Goal: Check status: Check status

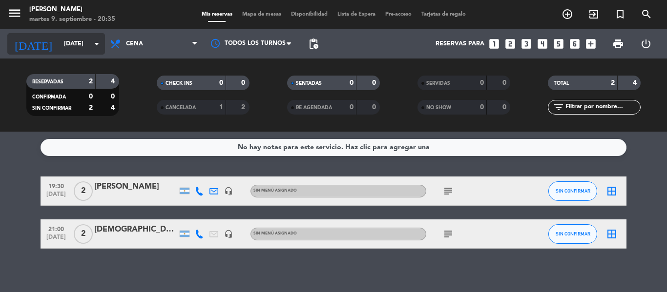
click at [83, 48] on input "[DATE]" at bounding box center [100, 44] width 82 height 17
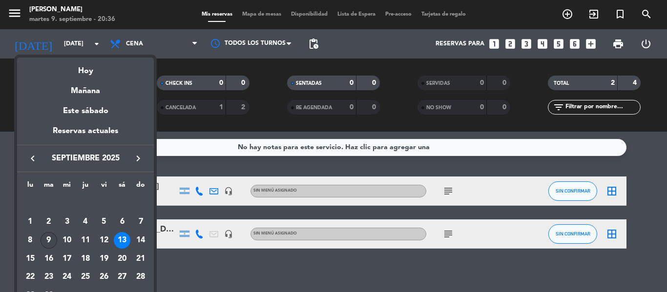
click at [46, 243] on div "9" at bounding box center [49, 240] width 17 height 17
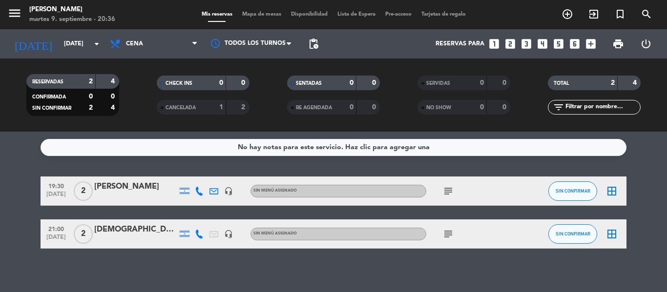
type input "[DATE]"
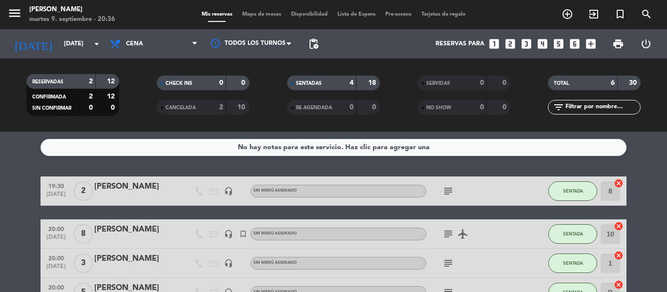
click at [614, 231] on icon "cancel" at bounding box center [619, 227] width 10 height 10
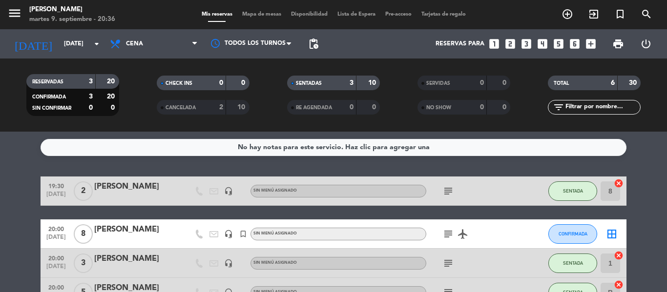
click at [610, 235] on icon "border_all" at bounding box center [612, 234] width 12 height 12
click at [658, 236] on bookings-row "19:30 [DATE] 2 [PERSON_NAME] headset_mic Sin menú asignado subject SENTADA 8 ca…" at bounding box center [333, 285] width 667 height 217
click at [522, 233] on div at bounding box center [527, 234] width 26 height 29
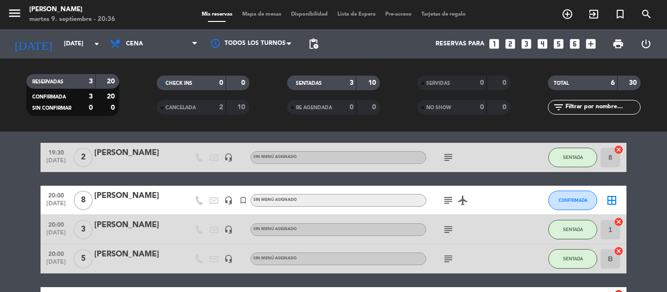
scroll to position [49, 0]
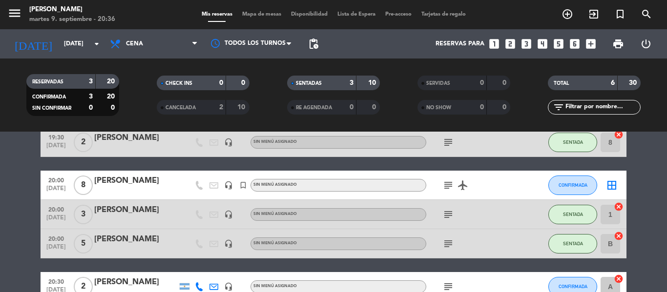
click at [612, 184] on icon "border_all" at bounding box center [612, 186] width 12 height 12
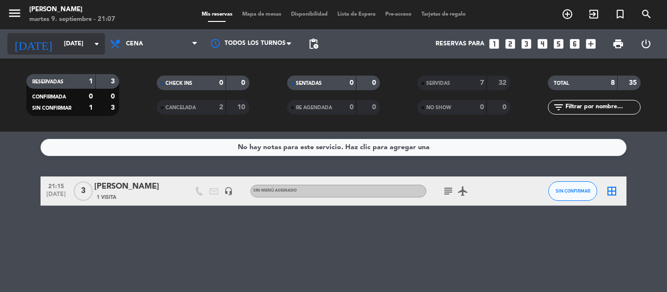
click at [79, 38] on input "[DATE]" at bounding box center [100, 44] width 82 height 17
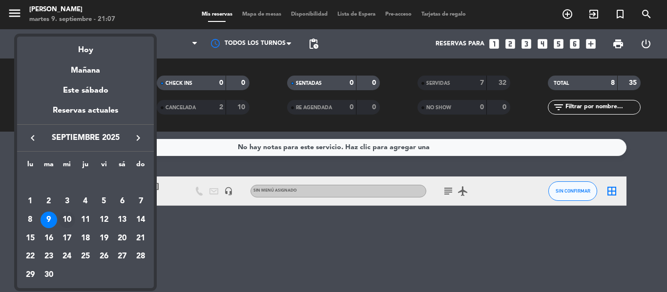
click at [66, 218] on div "10" at bounding box center [67, 220] width 17 height 17
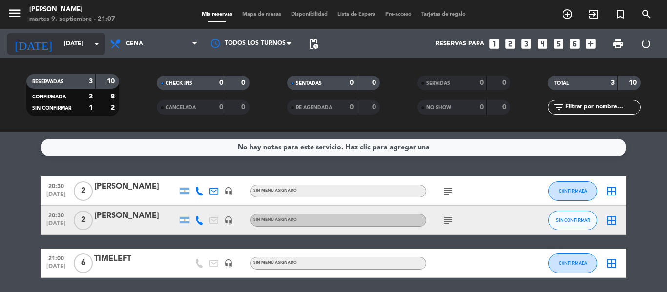
click at [77, 41] on input "[DATE]" at bounding box center [100, 44] width 82 height 17
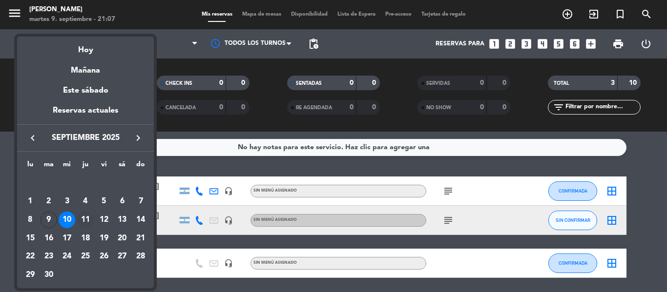
click at [88, 218] on div "11" at bounding box center [85, 220] width 17 height 17
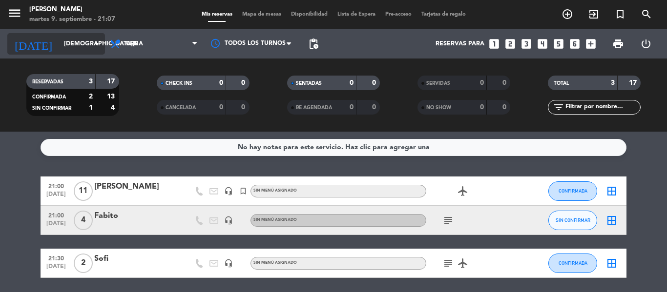
click at [87, 47] on input "[DEMOGRAPHIC_DATA][DATE]" at bounding box center [100, 44] width 82 height 17
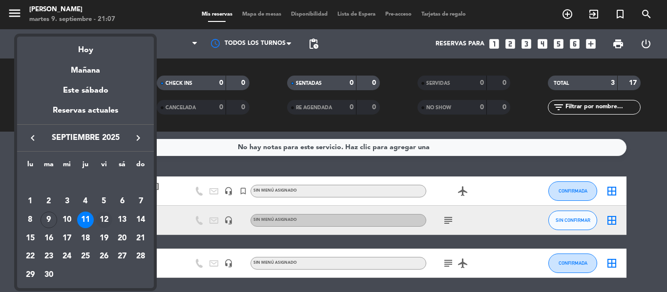
click at [109, 220] on div "12" at bounding box center [104, 220] width 17 height 17
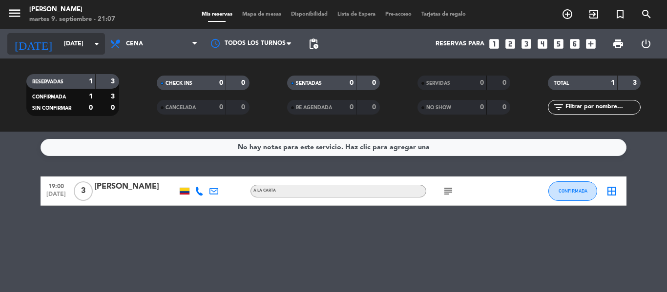
click at [76, 42] on input "[DATE]" at bounding box center [100, 44] width 82 height 17
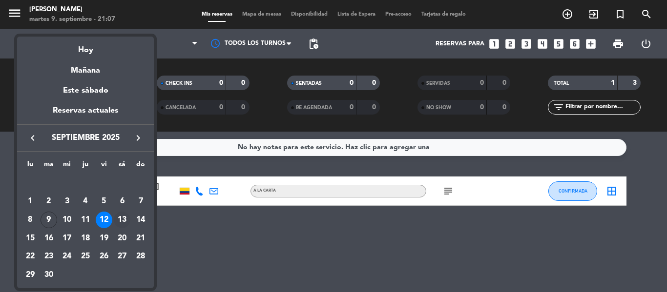
click at [119, 225] on div "13" at bounding box center [122, 220] width 17 height 17
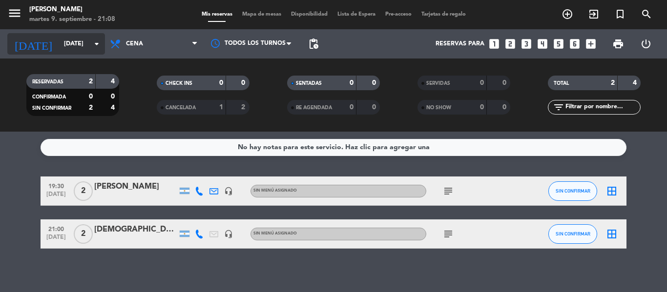
click at [77, 48] on input "[DATE]" at bounding box center [100, 44] width 82 height 17
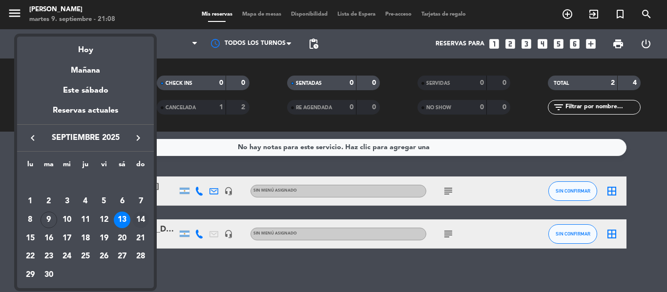
click at [138, 218] on div "14" at bounding box center [140, 220] width 17 height 17
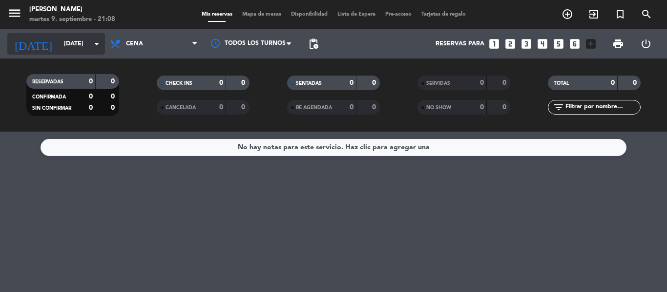
click at [59, 46] on input "[DATE]" at bounding box center [100, 44] width 82 height 17
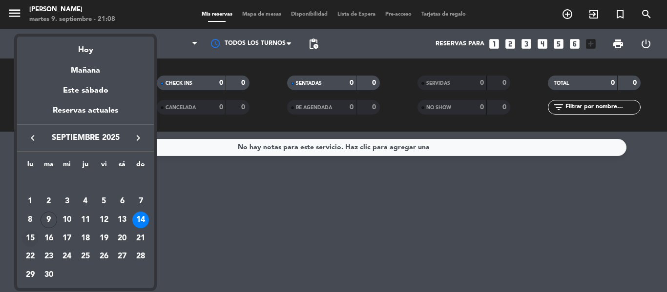
click at [38, 239] on div "15" at bounding box center [30, 238] width 17 height 17
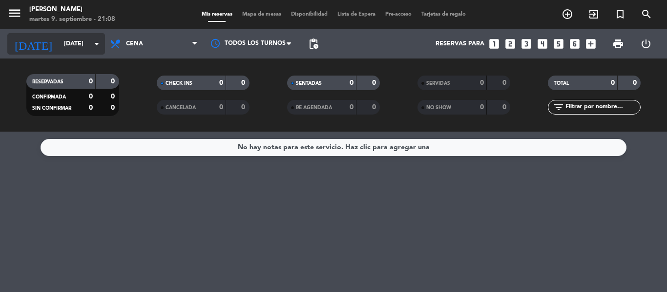
click at [78, 51] on input "[DATE]" at bounding box center [100, 44] width 82 height 17
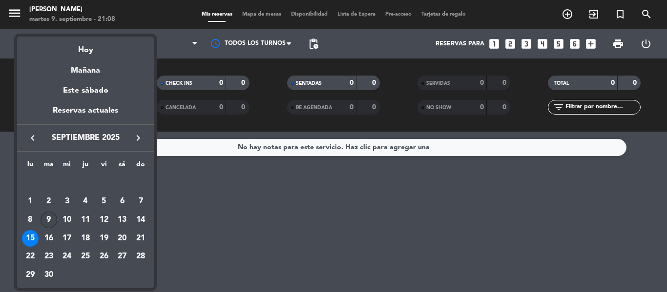
click at [48, 224] on div "9" at bounding box center [49, 220] width 17 height 17
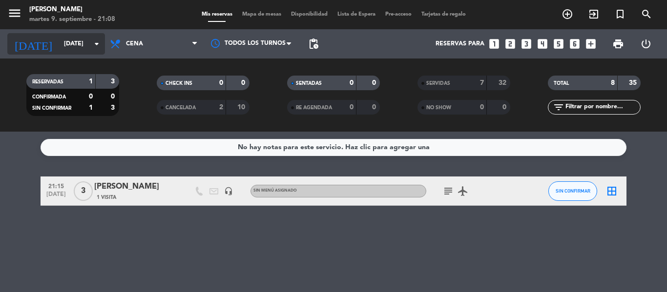
click at [77, 47] on input "[DATE]" at bounding box center [100, 44] width 82 height 17
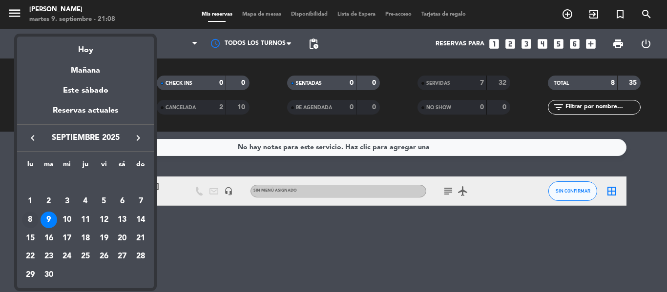
click at [26, 225] on div "8" at bounding box center [30, 220] width 17 height 17
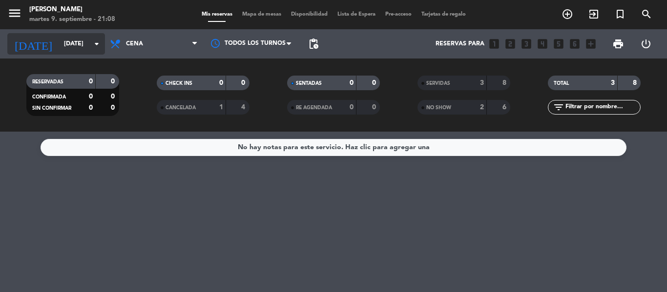
click at [72, 37] on input "[DATE]" at bounding box center [100, 44] width 82 height 17
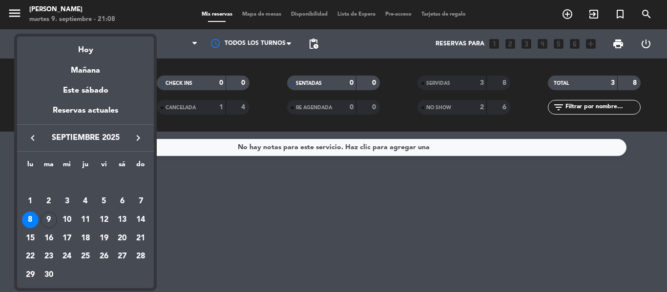
click at [138, 206] on div "7" at bounding box center [140, 201] width 17 height 17
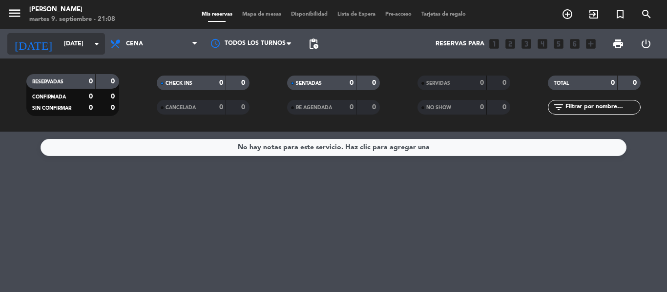
click at [82, 40] on input "[DATE]" at bounding box center [100, 44] width 82 height 17
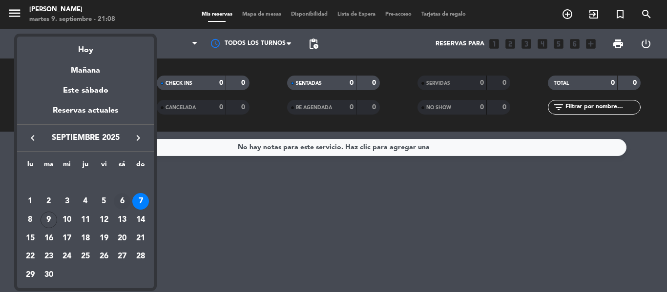
click at [125, 205] on div "6" at bounding box center [122, 201] width 17 height 17
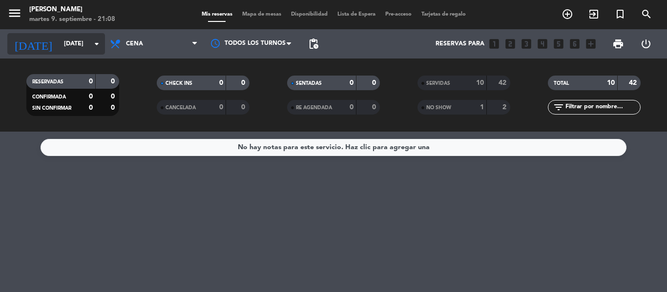
click at [59, 43] on input "[DATE]" at bounding box center [100, 44] width 82 height 17
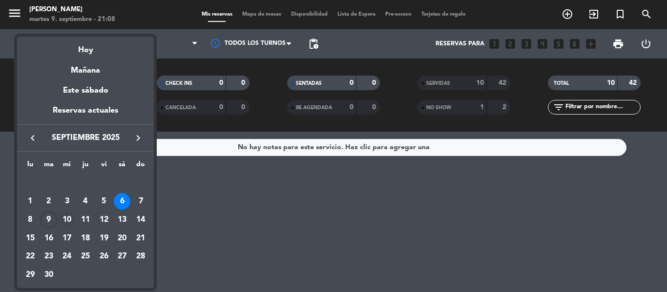
click at [65, 219] on div "10" at bounding box center [67, 220] width 17 height 17
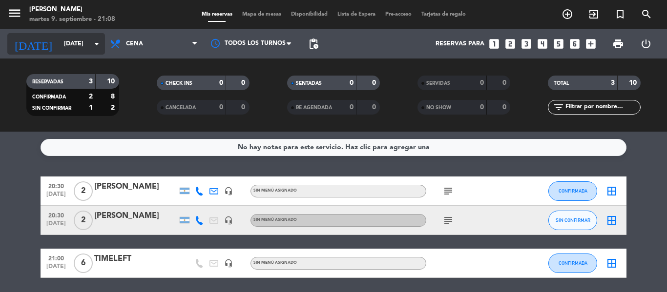
click at [73, 45] on input "[DATE]" at bounding box center [100, 44] width 82 height 17
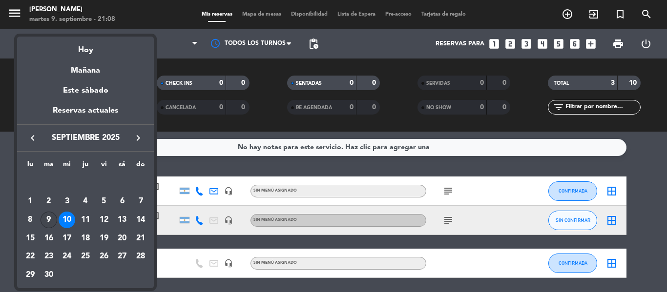
click at [51, 224] on div "9" at bounding box center [49, 220] width 17 height 17
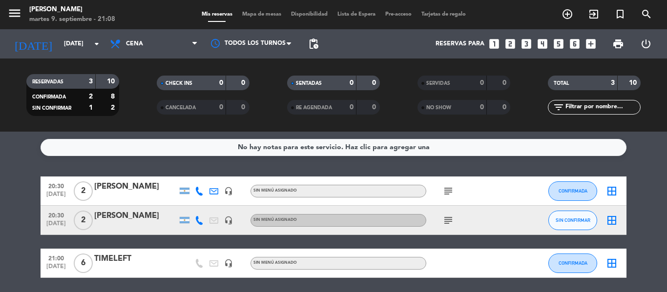
type input "[DATE]"
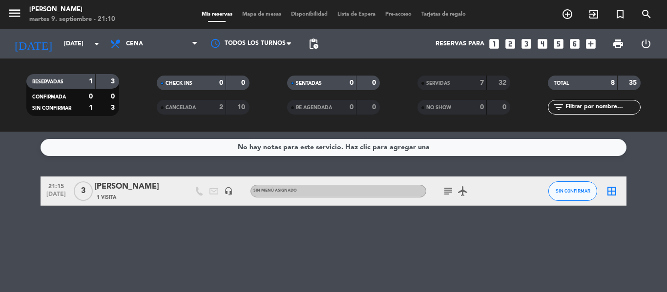
click at [464, 87] on div "SERVIDAS" at bounding box center [442, 83] width 45 height 11
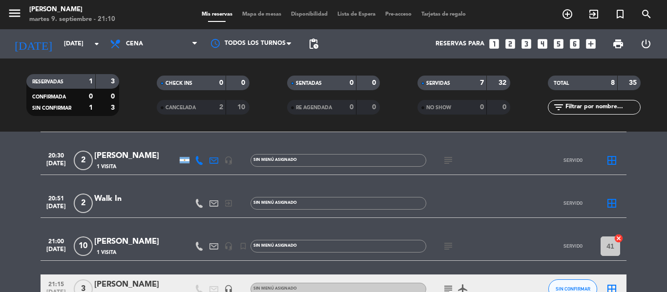
scroll to position [195, 0]
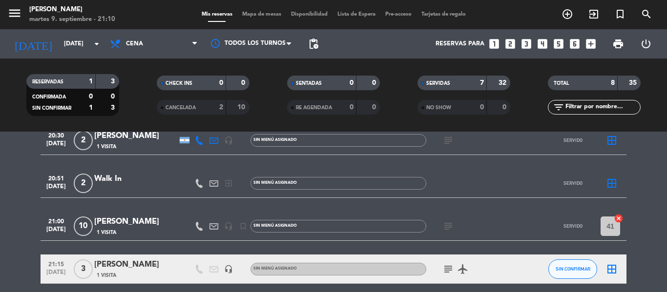
click at [450, 225] on icon "subject" at bounding box center [448, 227] width 12 height 12
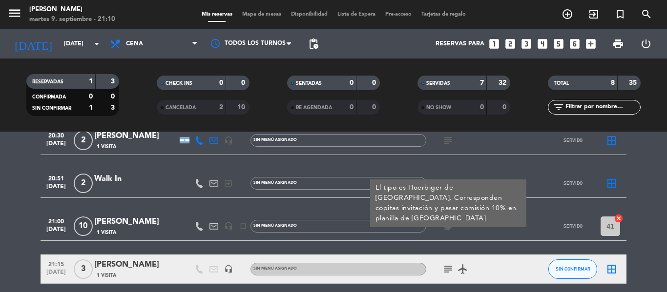
click at [666, 227] on bookings-row "19:30 [DATE] 2 [PERSON_NAME] 1 Visita headset_mic Sin menú asignado subject SER…" at bounding box center [333, 132] width 667 height 303
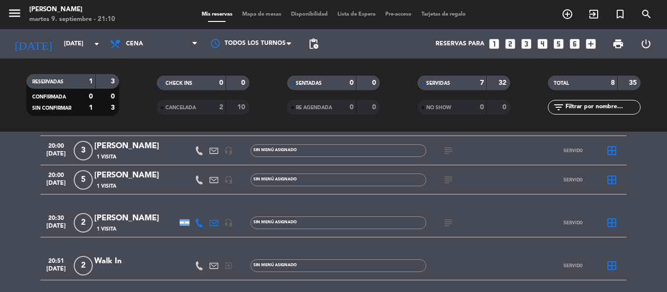
scroll to position [0, 0]
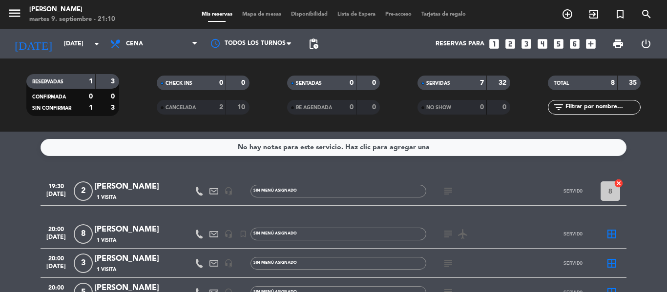
click at [461, 235] on icon "airplanemode_active" at bounding box center [463, 234] width 12 height 12
click at [439, 230] on div "subject airplanemode_active REGALO DE VIAJE" at bounding box center [470, 234] width 88 height 29
click at [458, 233] on icon "airplanemode_active" at bounding box center [463, 234] width 12 height 12
click at [451, 232] on icon "subject" at bounding box center [448, 234] width 12 height 12
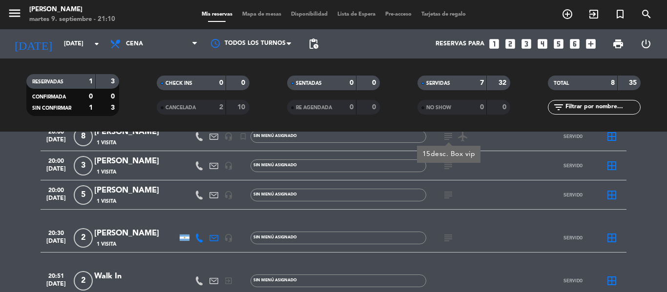
scroll to position [49, 0]
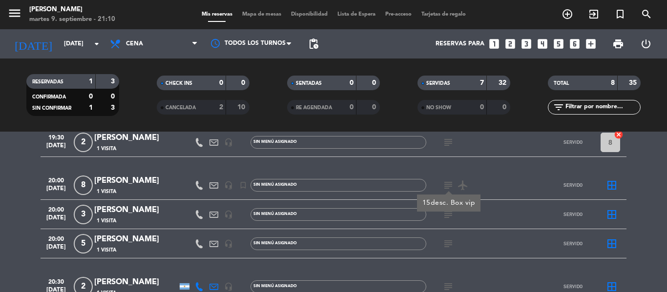
click at [452, 218] on icon "subject" at bounding box center [448, 215] width 12 height 12
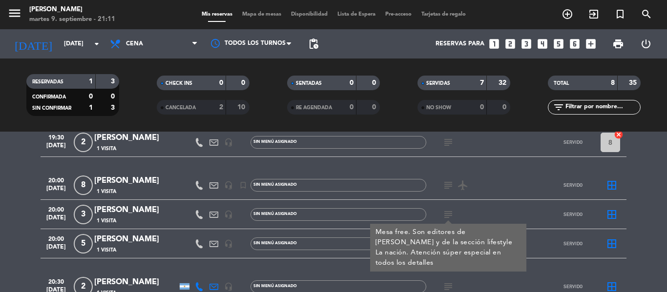
click at [460, 267] on div "19:30 [DATE] 2 [PERSON_NAME] 1 Visita headset_mic Sin menú asignado subject SER…" at bounding box center [334, 279] width 586 height 303
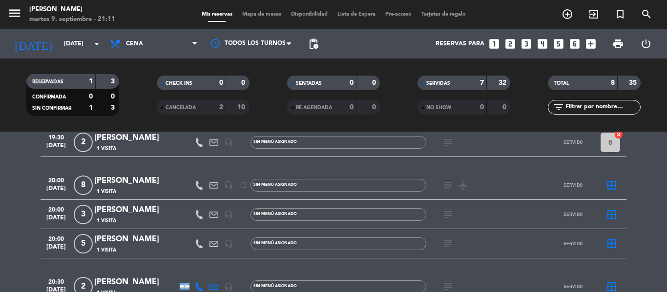
click at [448, 246] on icon "subject" at bounding box center [448, 244] width 12 height 12
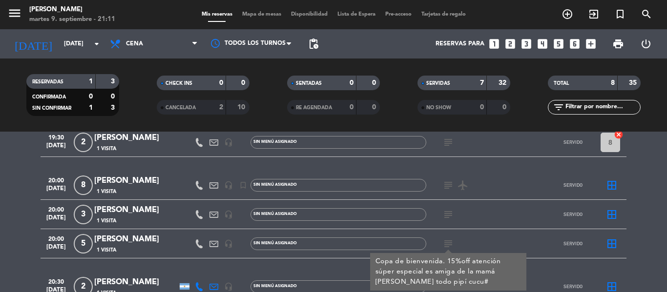
click at [452, 184] on icon "subject" at bounding box center [448, 186] width 12 height 12
